Goal: Entertainment & Leisure: Consume media (video, audio)

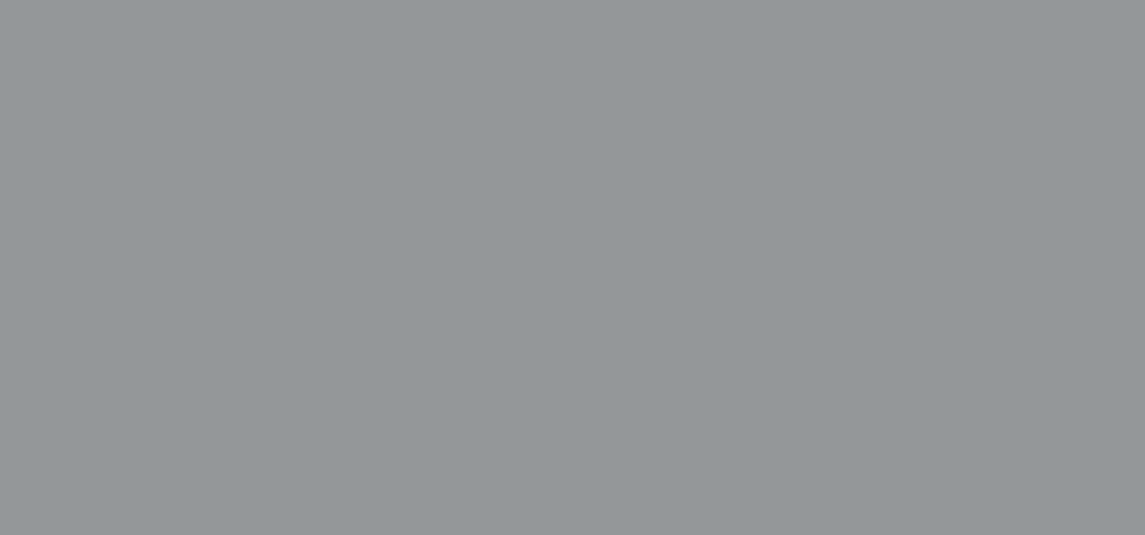
scroll to position [490, 0]
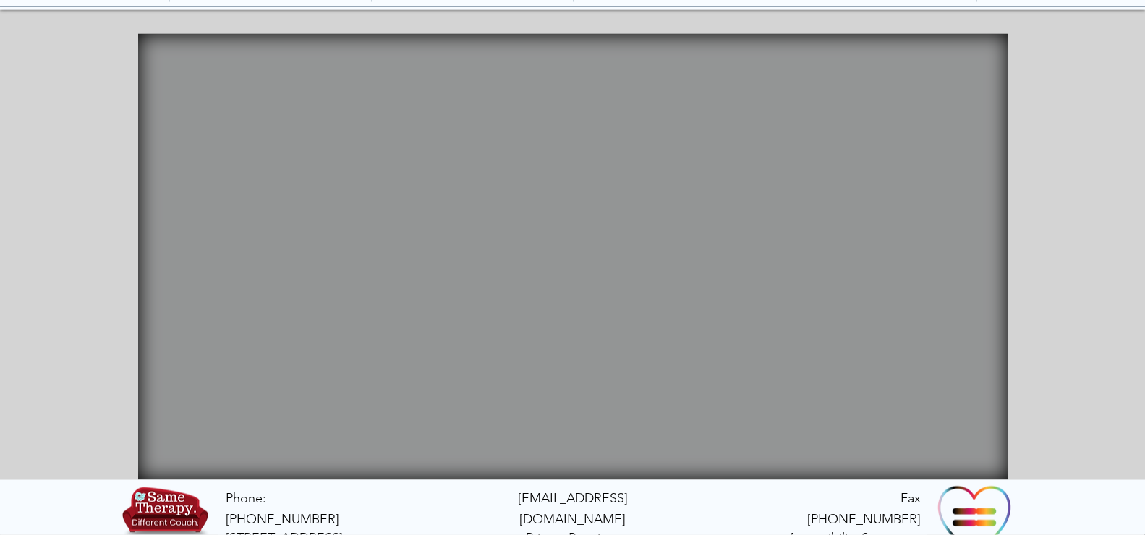
scroll to position [196, 0]
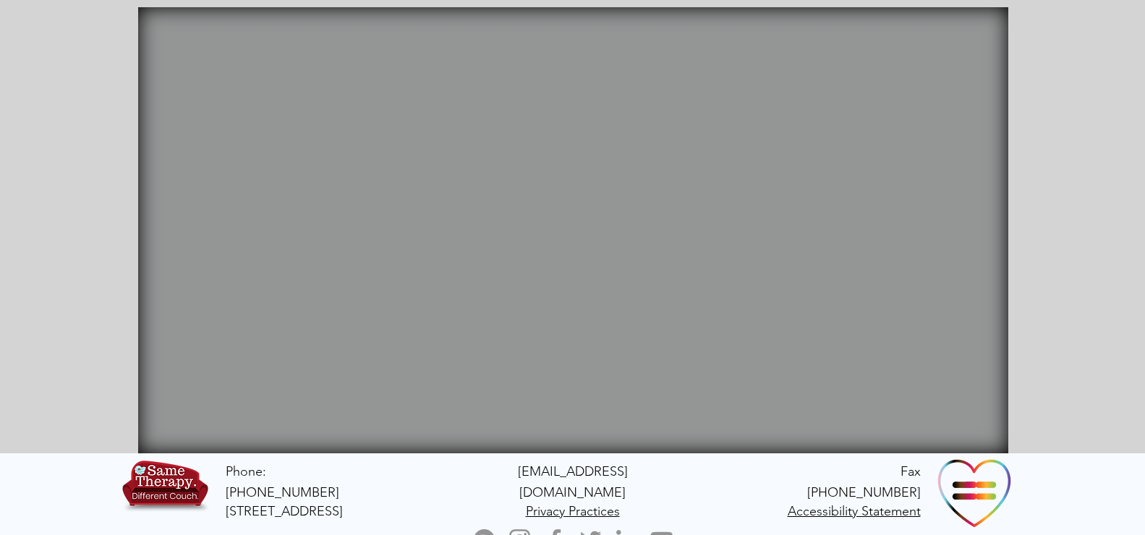
click at [1111, 178] on div "main content" at bounding box center [572, 218] width 1145 height 470
click at [549, 154] on video "Your Video Title Video Player" at bounding box center [573, 230] width 870 height 446
click at [535, 164] on video "Your Video Title Video Player" at bounding box center [573, 230] width 870 height 446
